Goal: Task Accomplishment & Management: Manage account settings

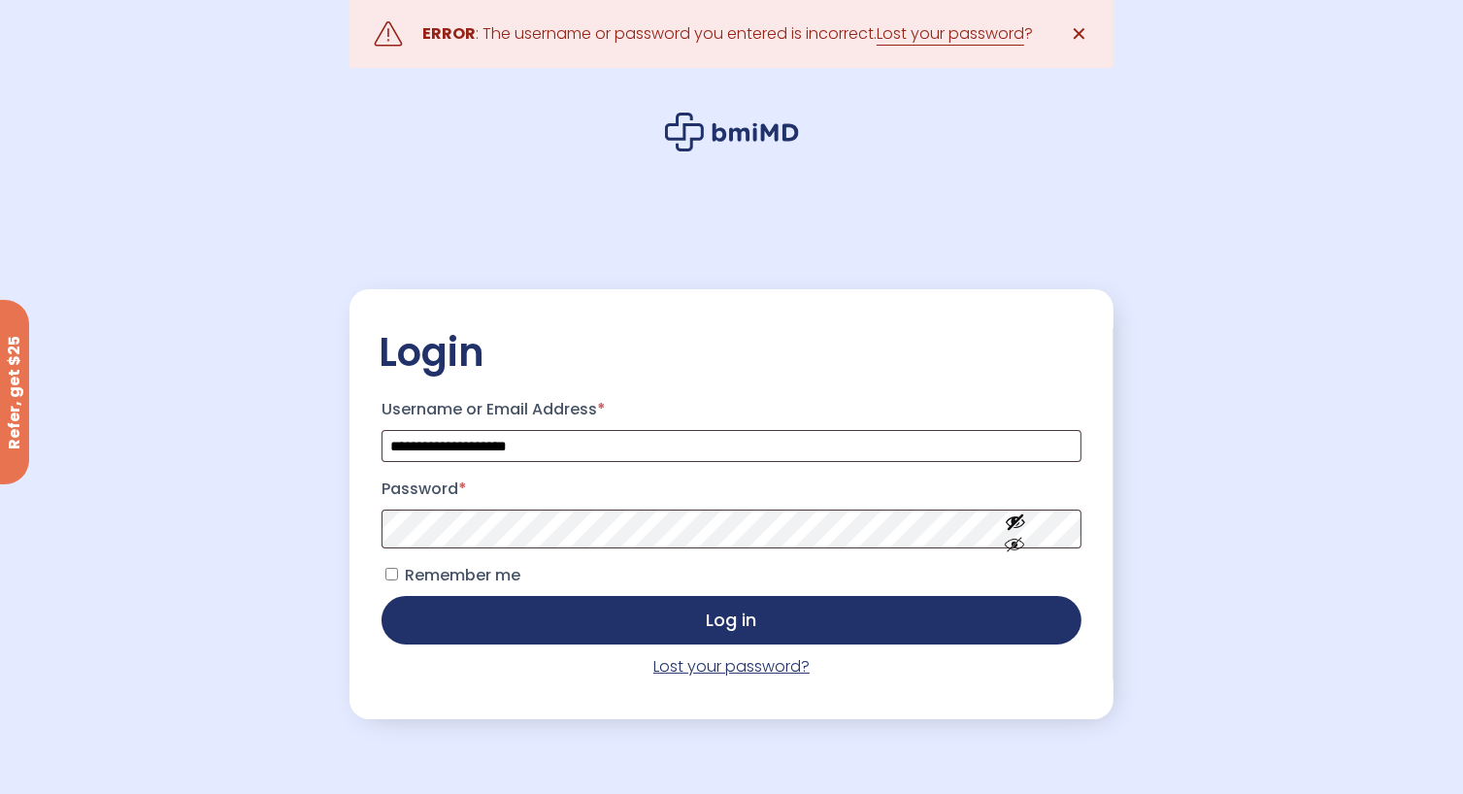
click at [712, 669] on link "Lost your password?" at bounding box center [731, 666] width 156 height 22
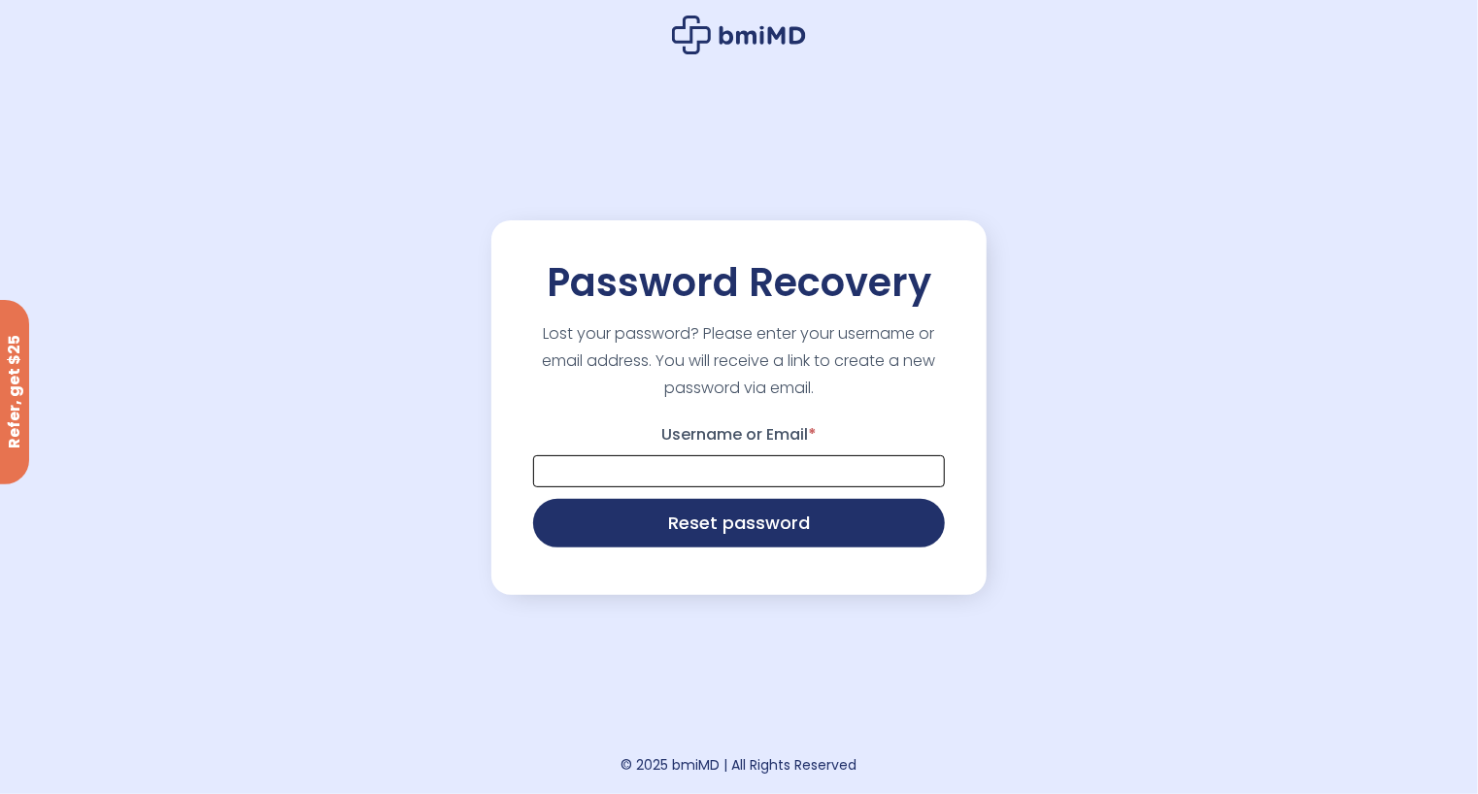
click at [730, 462] on input "Username or Email *" at bounding box center [739, 471] width 412 height 32
type input "**********"
click at [718, 525] on button "Reset password" at bounding box center [739, 521] width 412 height 49
